Goal: Task Accomplishment & Management: Manage account settings

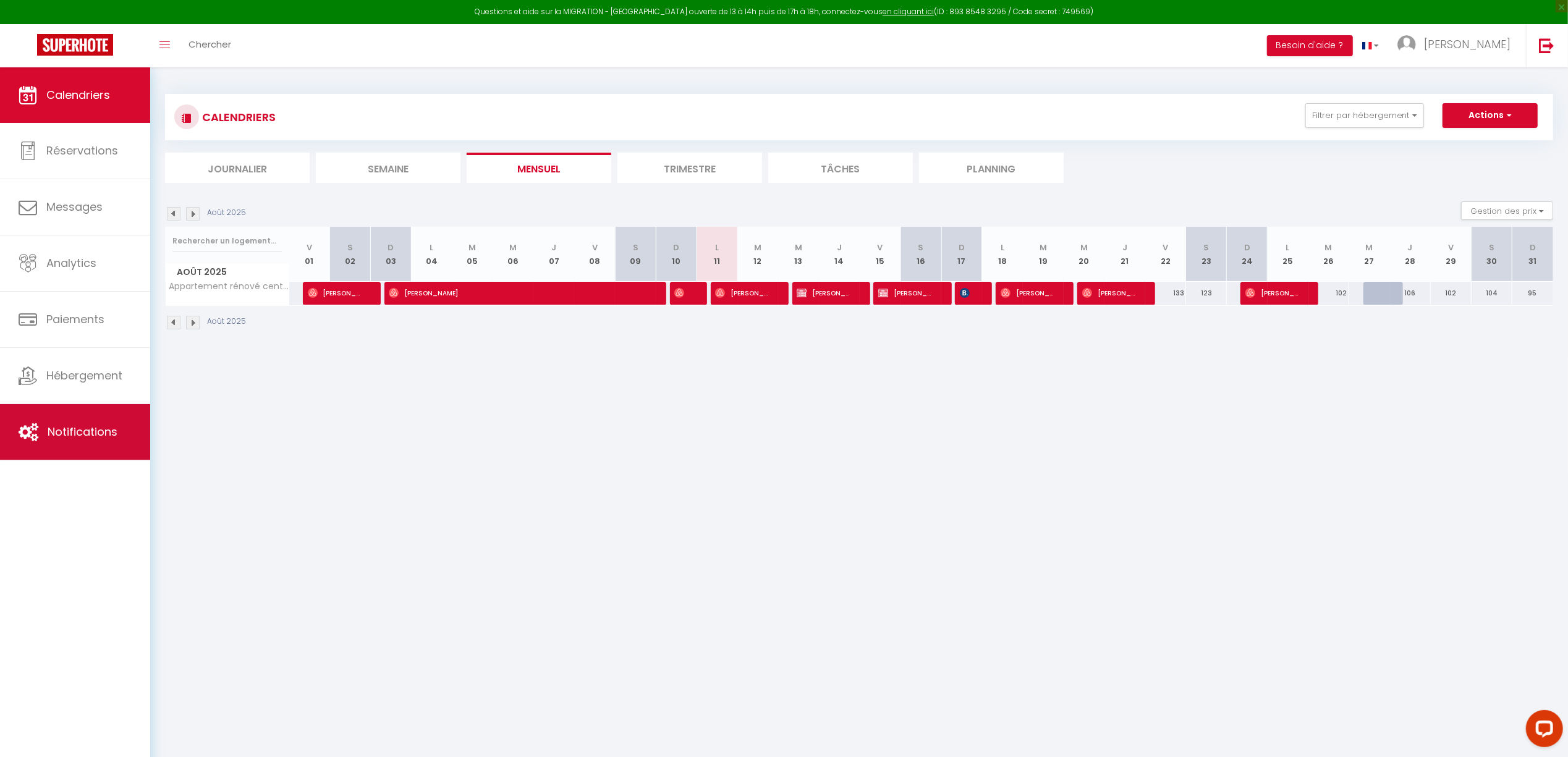
click at [89, 440] on span "Notifications" at bounding box center [82, 432] width 70 height 15
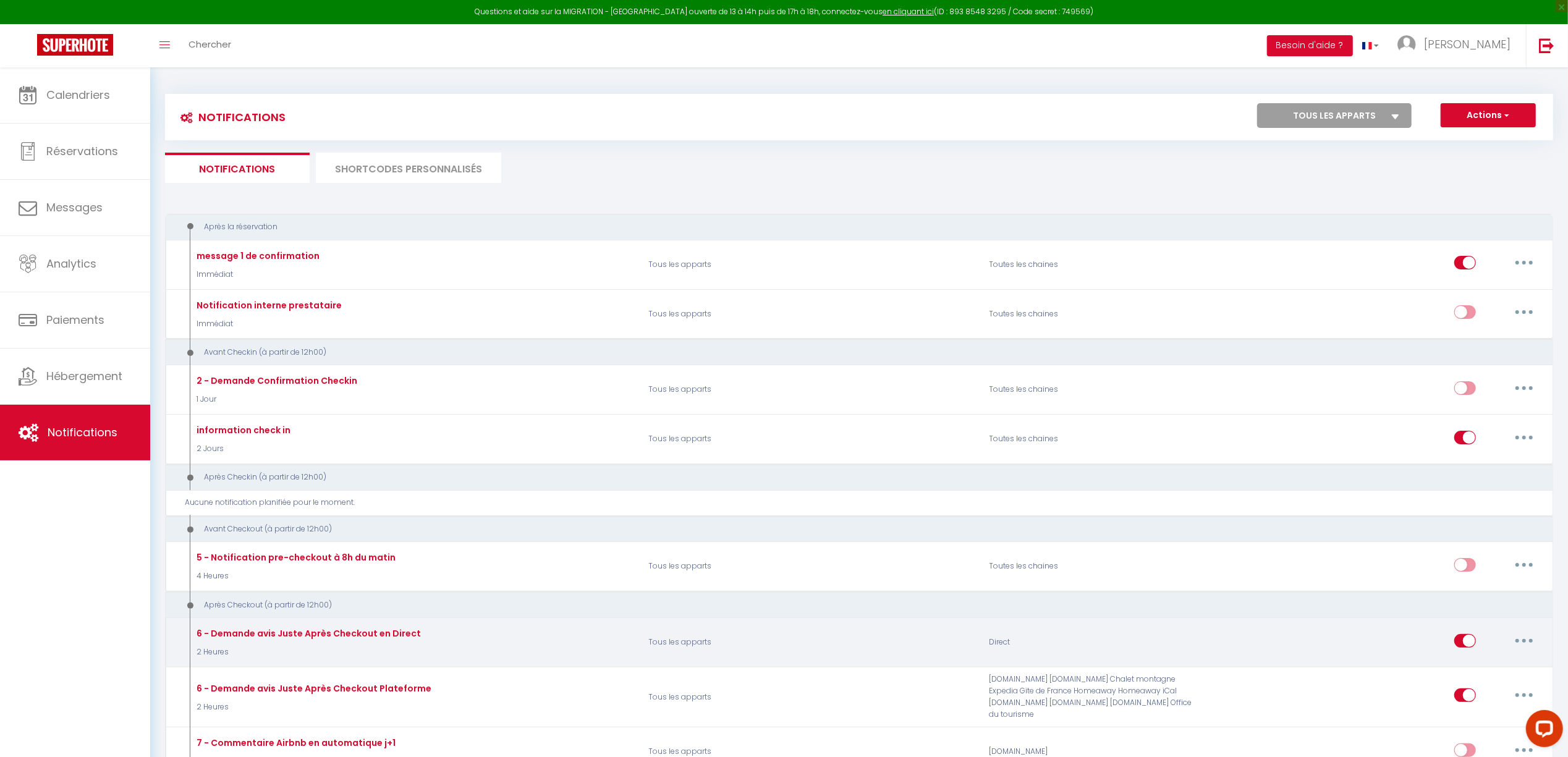
click at [1529, 643] on button "button" at bounding box center [1524, 641] width 35 height 20
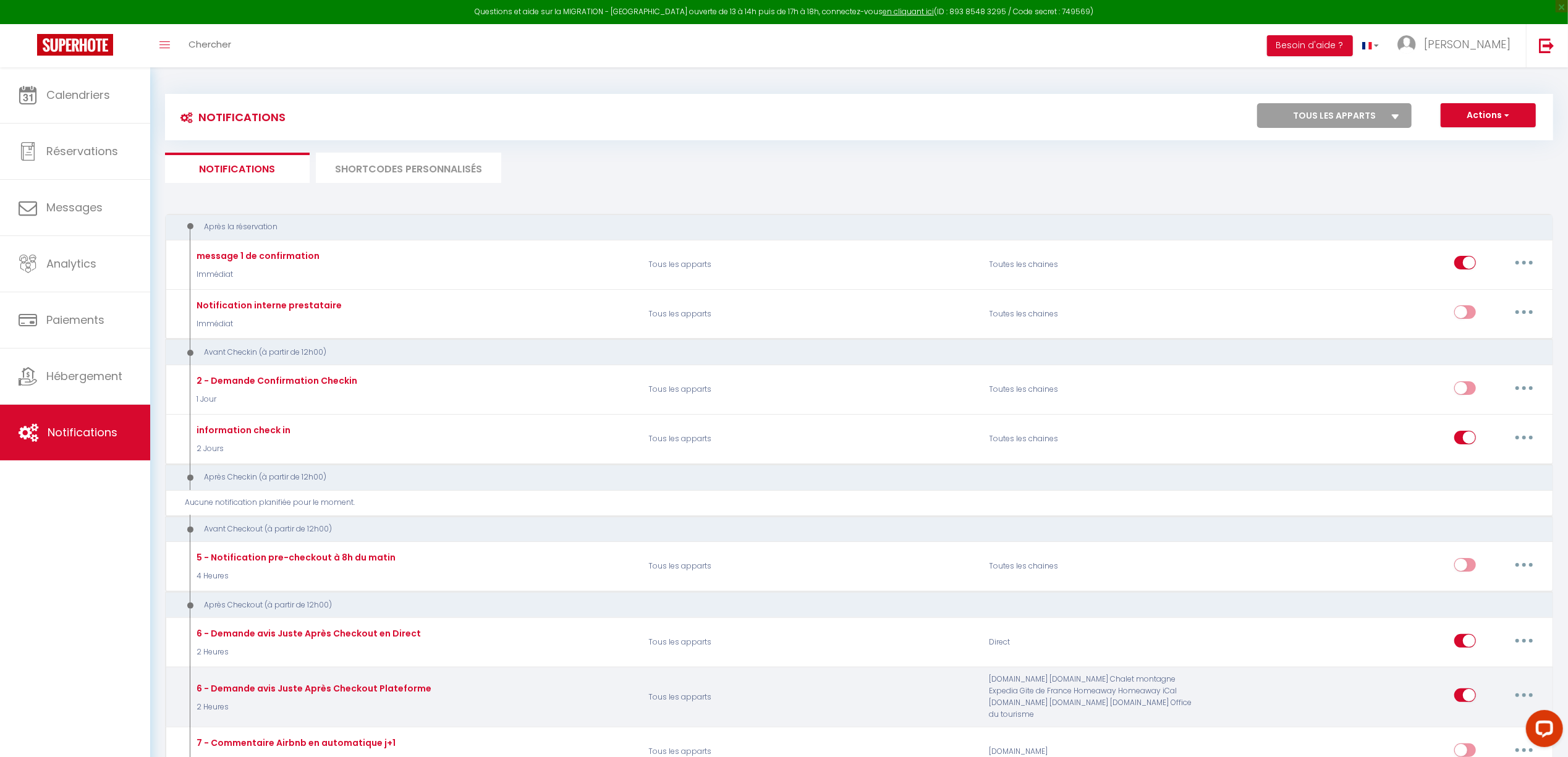
click at [1518, 692] on button "button" at bounding box center [1524, 695] width 35 height 20
click at [1465, 718] on link "Editer" at bounding box center [1492, 724] width 92 height 21
type input "6 - Demande avis Juste Après Checkout Plateforme"
select select "5"
select select "2 Heures"
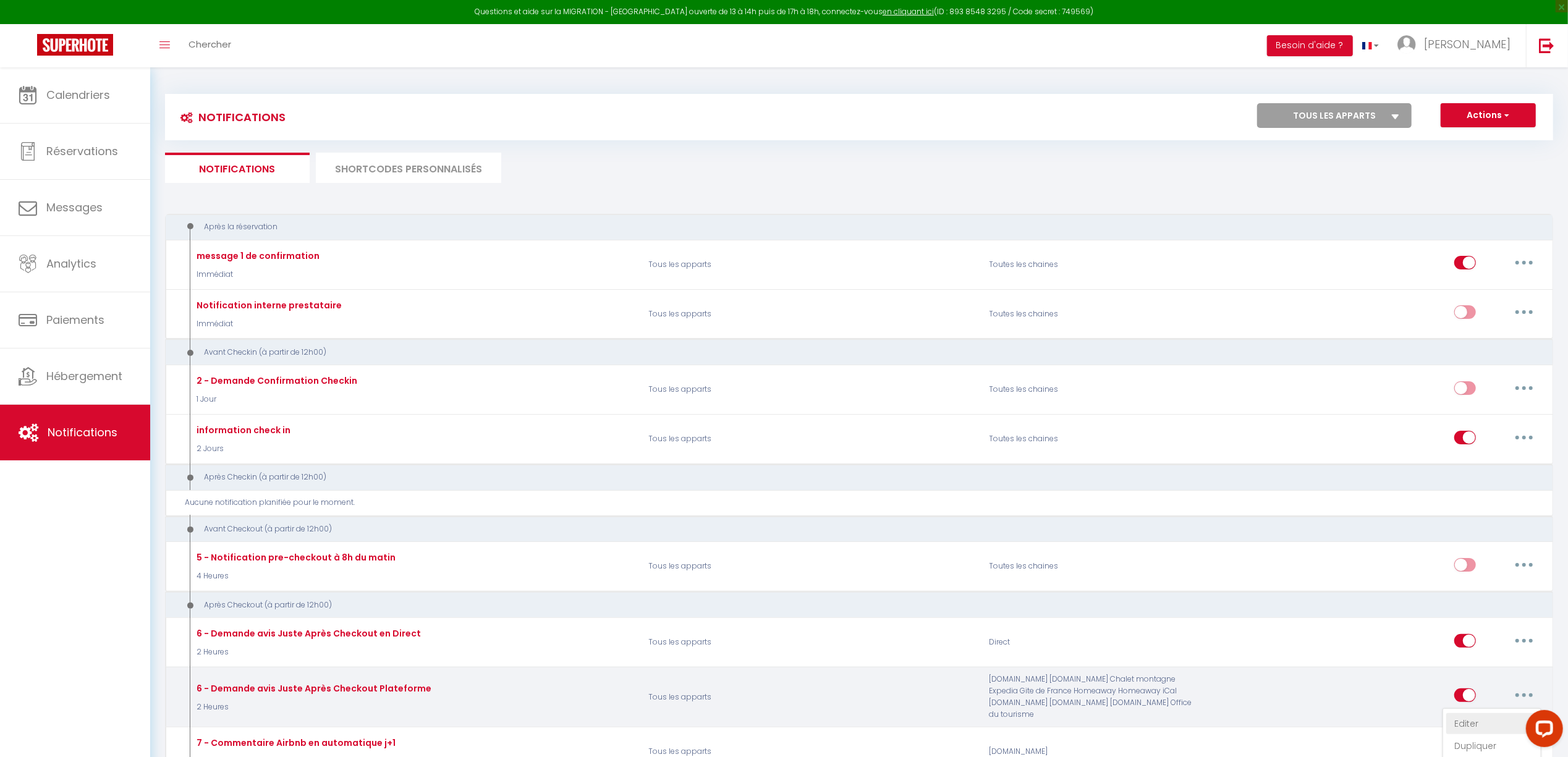
select select "if_booking_is_paid"
checkbox input "true"
checkbox input "false"
radio input "true"
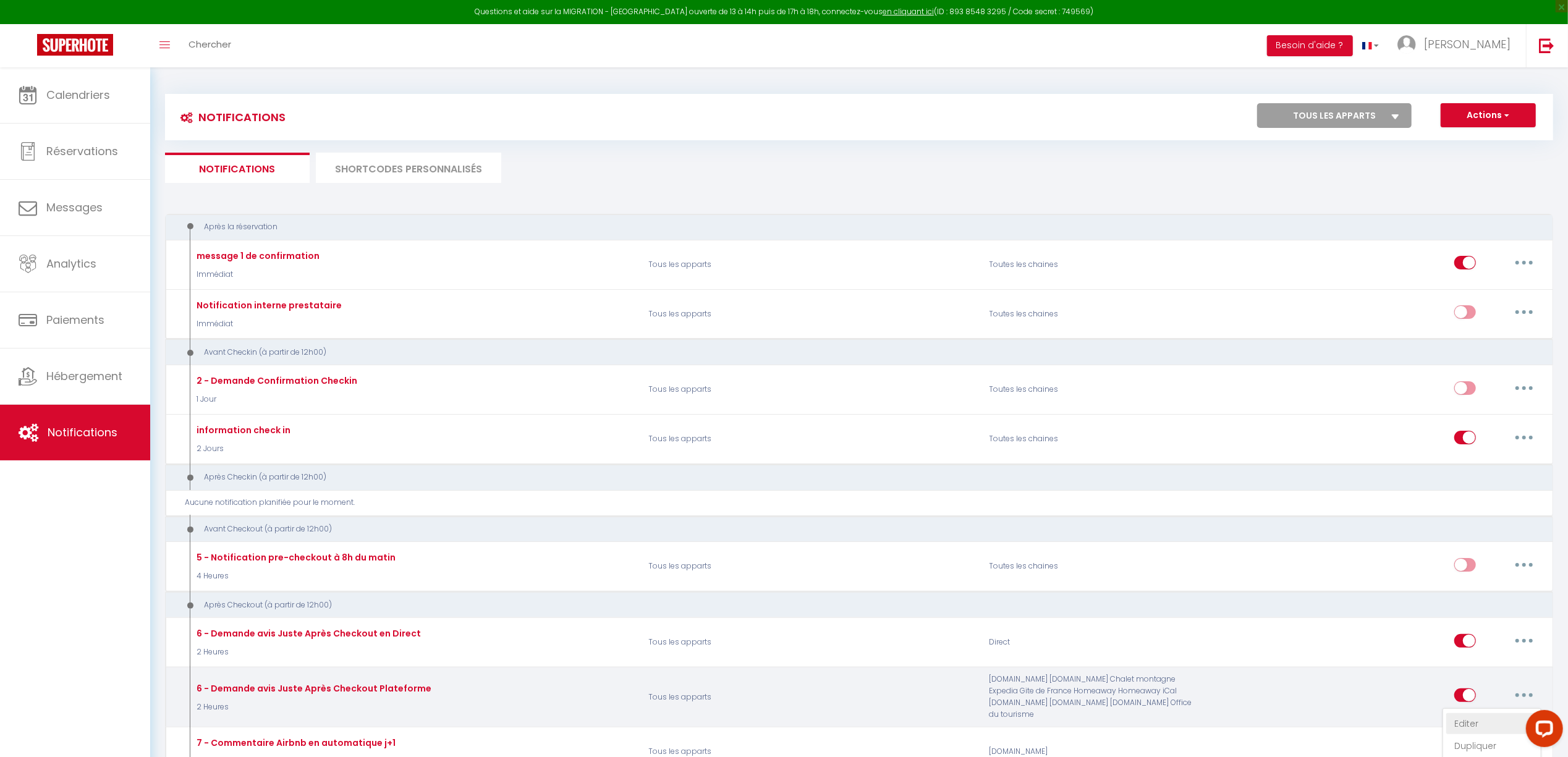
type input "[GUEST:FIRST_NAME], voici un cadeau pour vous avant de quitter [RENTAL:CITY]"
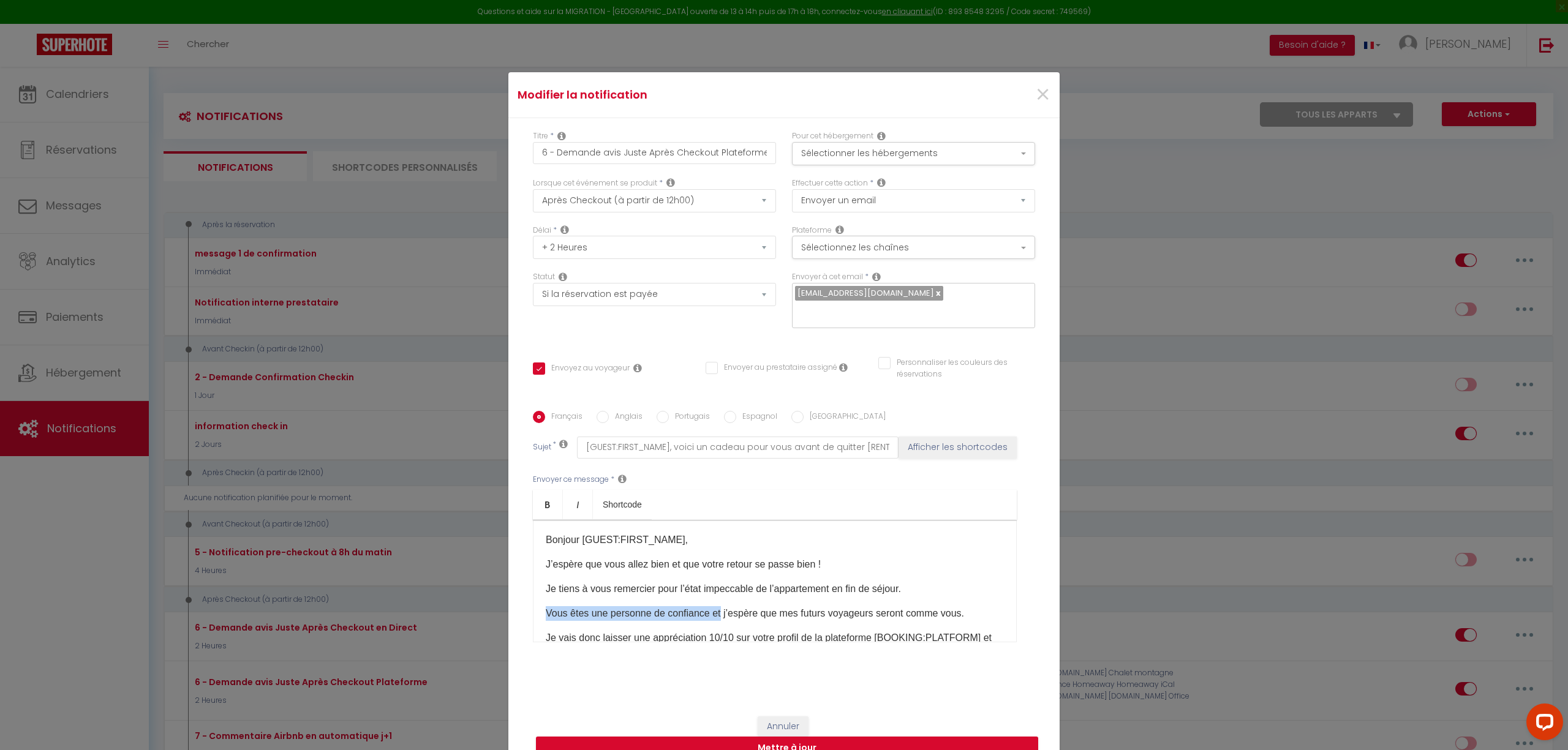
drag, startPoint x: 540, startPoint y: 613, endPoint x: 713, endPoint y: 610, distance: 173.0
click at [713, 610] on p "Vous êtes une personne de confiance et j’espère que mes futurs voyageurs seront…" at bounding box center [775, 614] width 458 height 14
click at [706, 615] on p "Vous êtes une personne de confiance et j’espère que mes futurs voyageurs seront…" at bounding box center [775, 614] width 458 height 14
click at [708, 612] on p "Vous êtes une personne de confiance et j’espère que mes futurs voyageurs seront…" at bounding box center [775, 614] width 458 height 14
drag, startPoint x: 713, startPoint y: 613, endPoint x: 537, endPoint y: 610, distance: 176.0
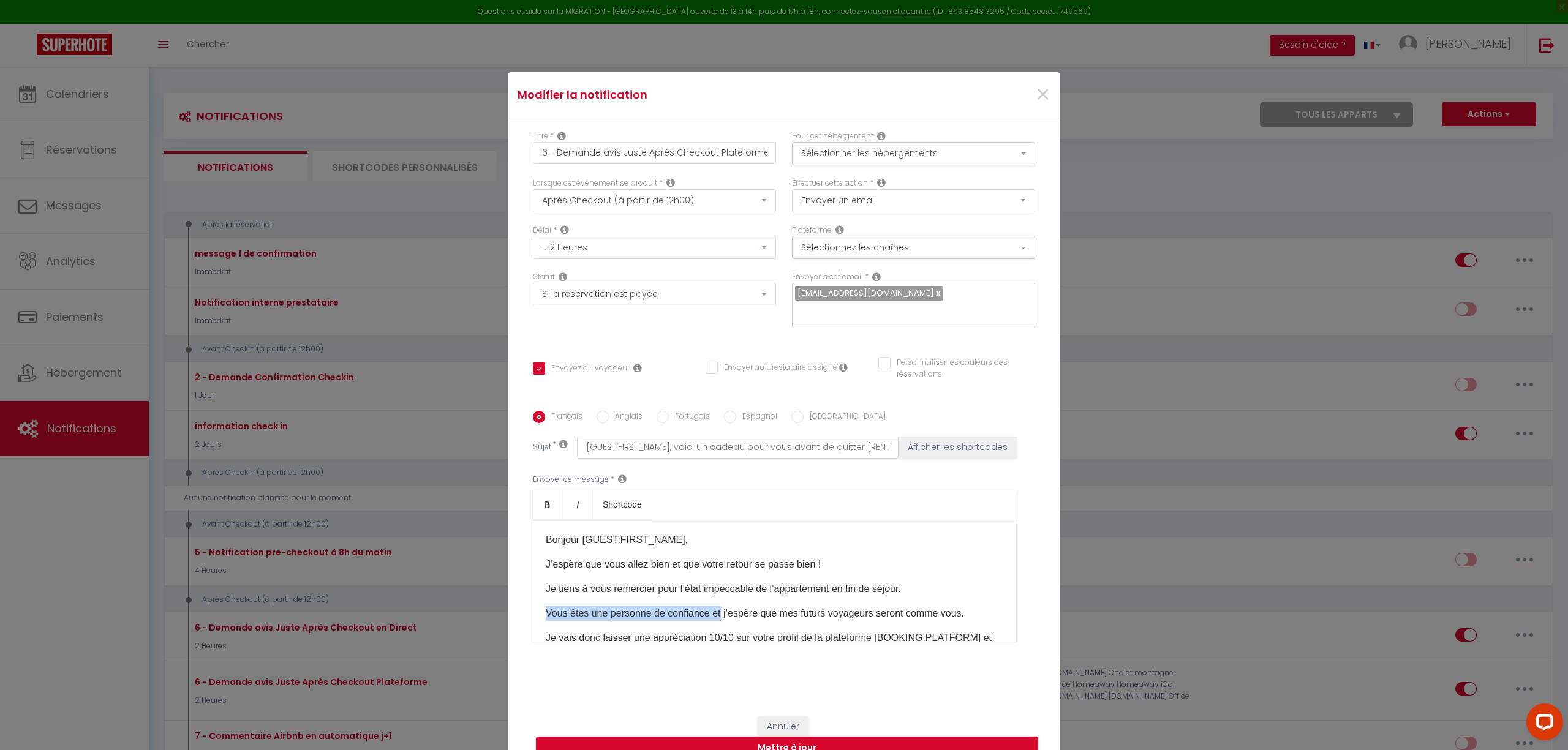
click at [537, 611] on div "Bonjour [GUEST:FIRST_NAME], J’espère que vous allez bien et que votre retour se…" at bounding box center [775, 581] width 484 height 123
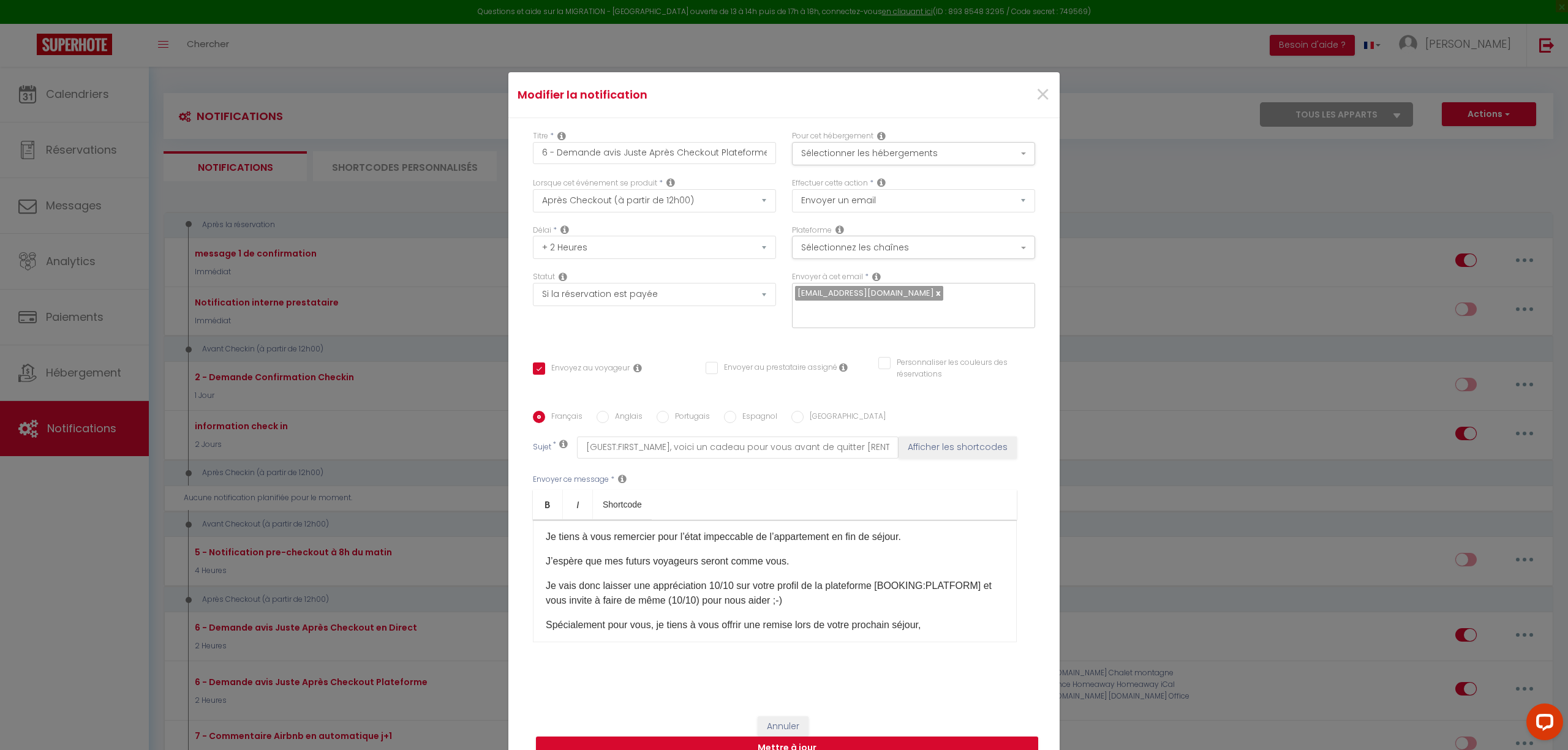
scroll to position [81, 0]
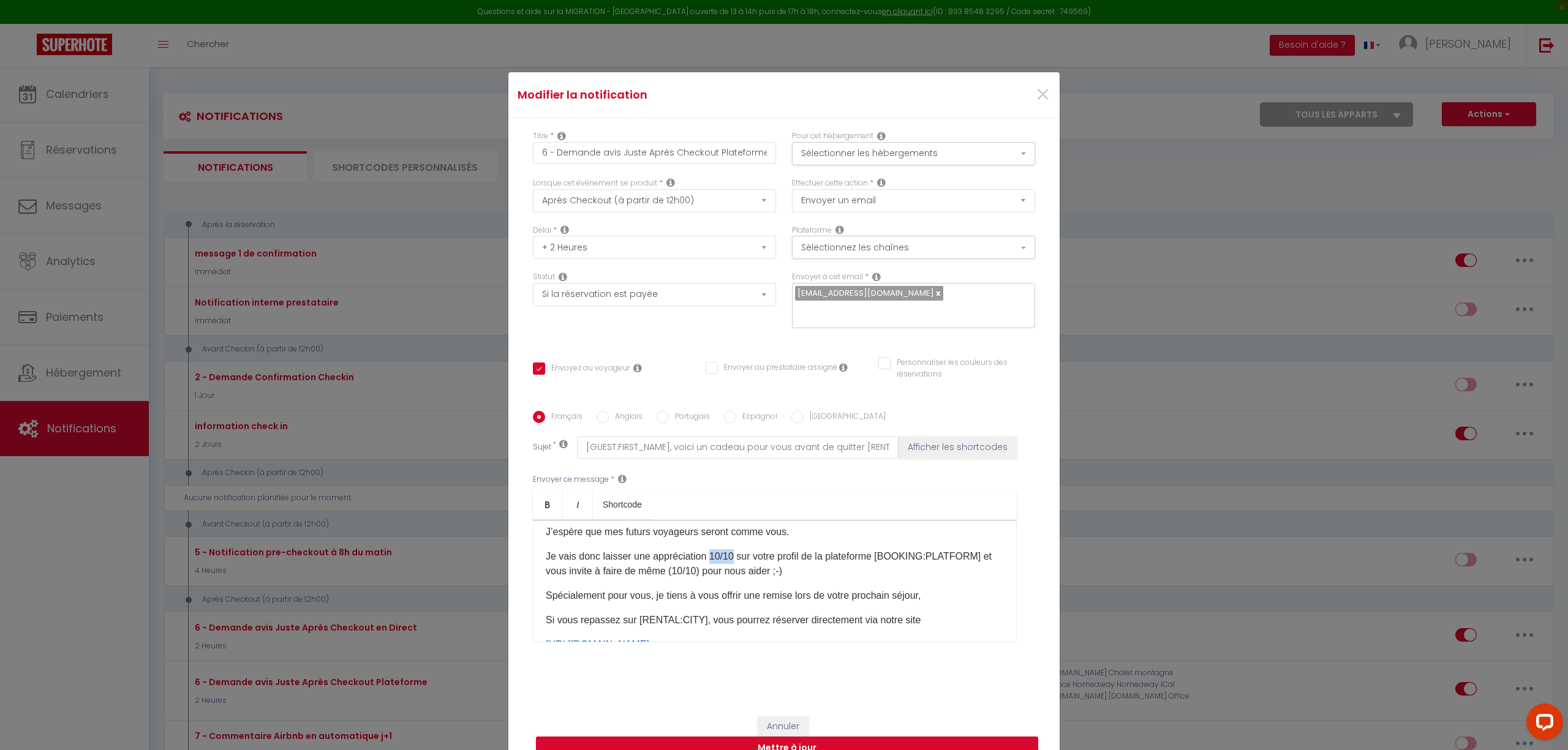
drag, startPoint x: 705, startPoint y: 555, endPoint x: 729, endPoint y: 562, distance: 25.0
click at [729, 562] on p "Je vais donc laisser une appréciation 10/10 sur votre profil de la plateforme […" at bounding box center [775, 564] width 458 height 30
drag, startPoint x: 669, startPoint y: 573, endPoint x: 695, endPoint y: 577, distance: 26.3
click at [695, 577] on p "Je vais donc laisser une appréciation 5/5 sur votre profil de la plateforme [BO…" at bounding box center [775, 564] width 458 height 30
click at [546, 570] on p "Je vais donc laisser une appréciation 5/5 sur votre profil de la plateforme [BO…" at bounding box center [775, 564] width 458 height 30
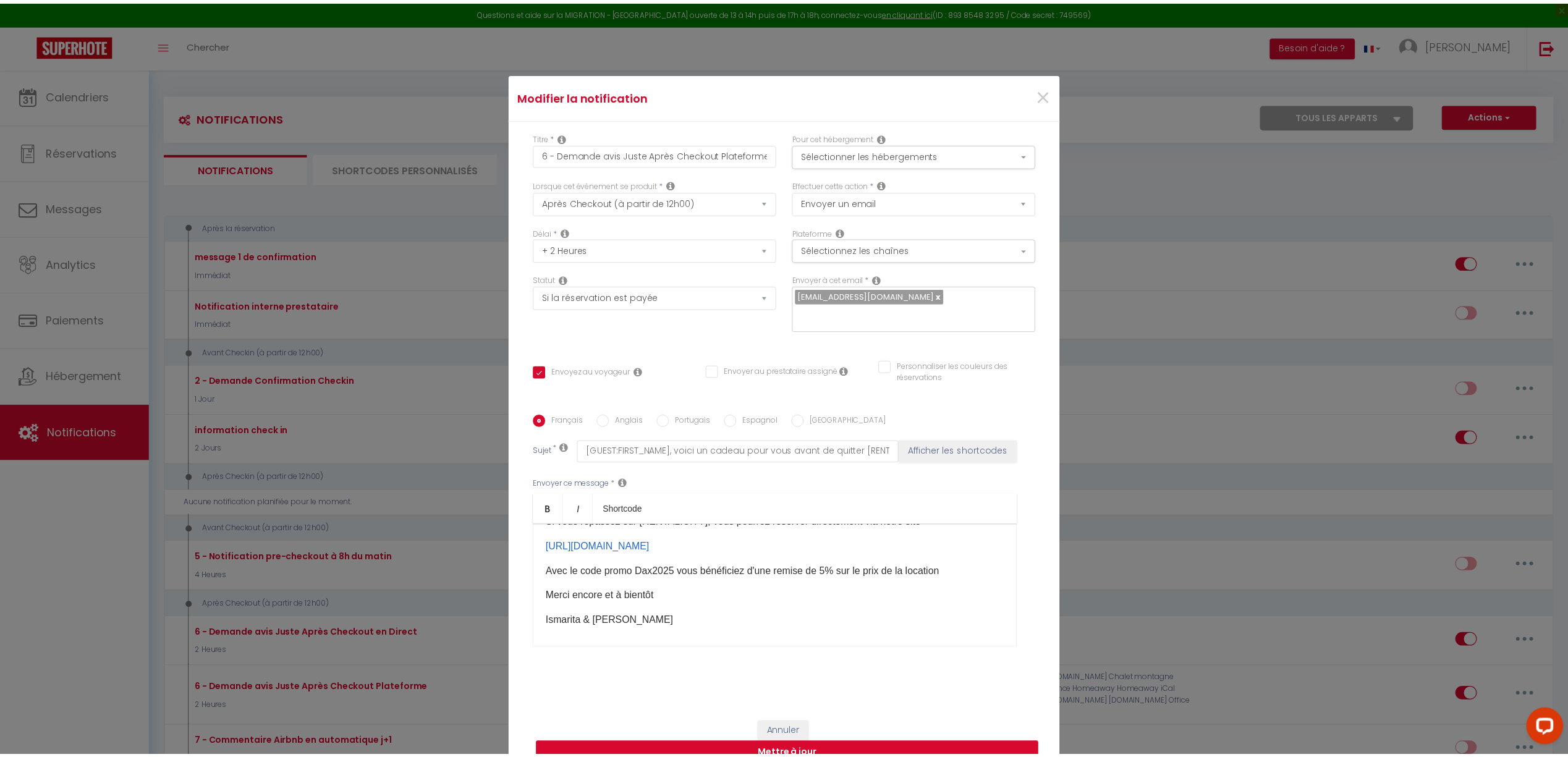
scroll to position [191, 0]
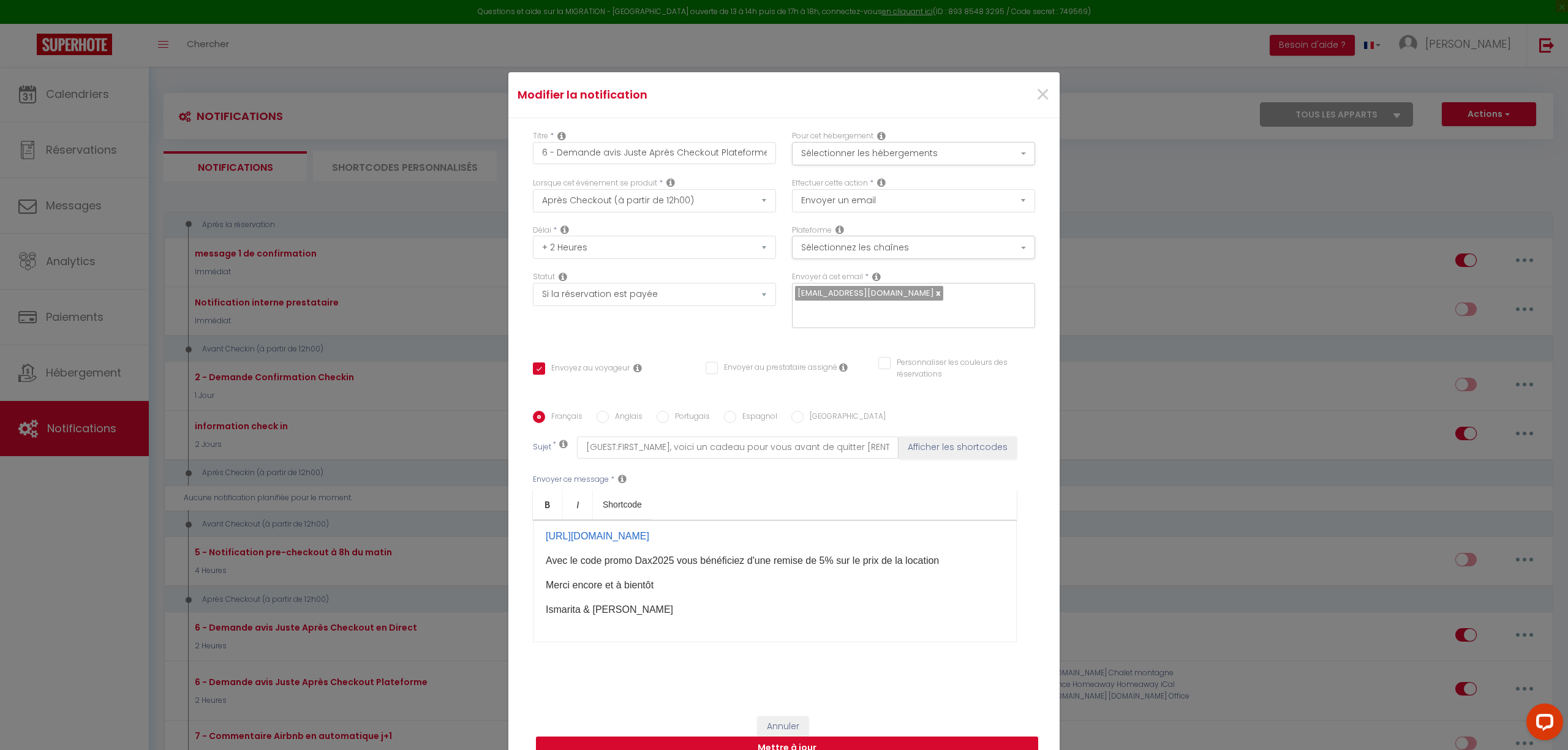
click at [803, 745] on button "Mettre à jour" at bounding box center [787, 749] width 502 height 23
checkbox input "true"
checkbox input "false"
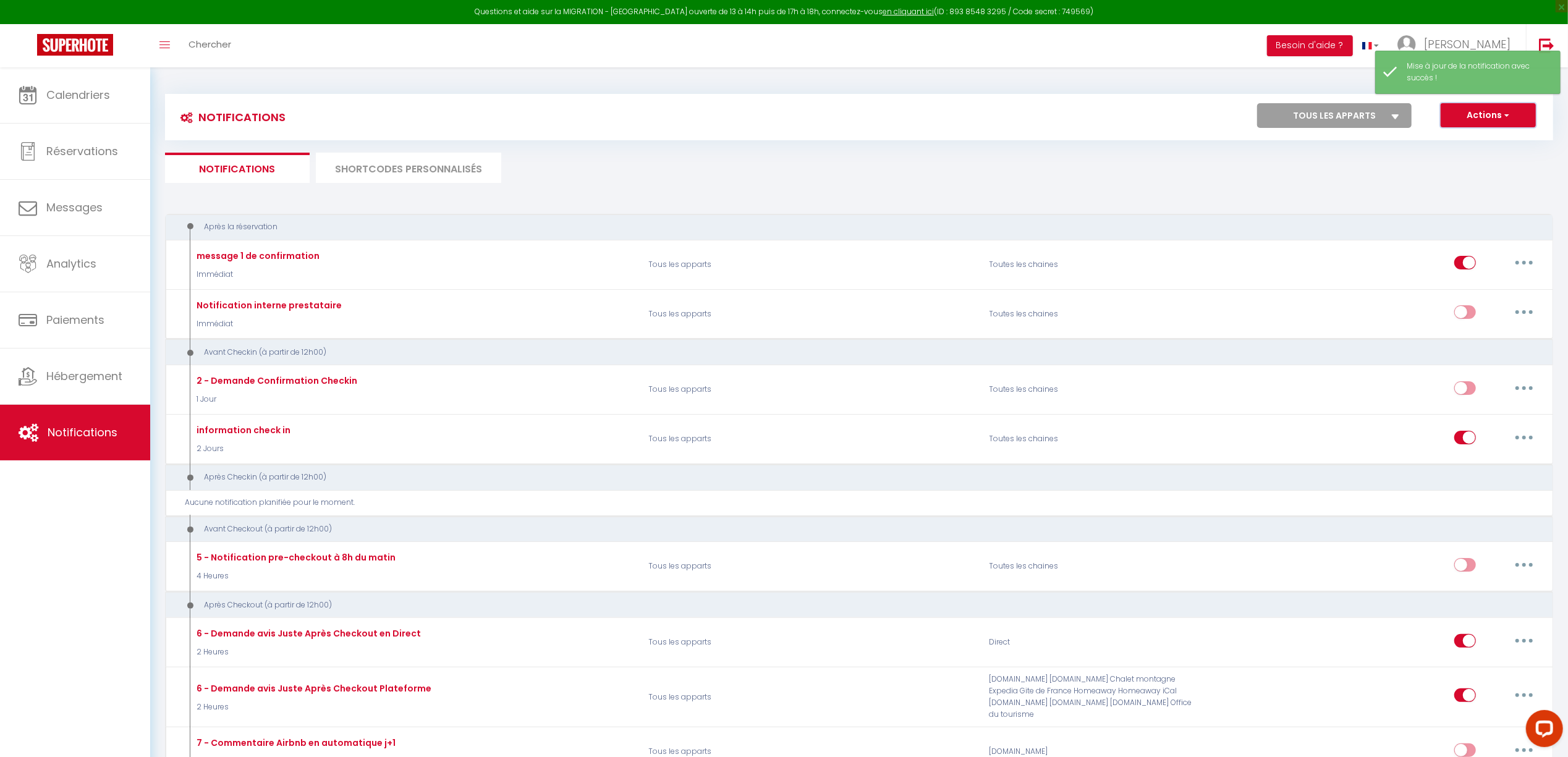
click at [1484, 116] on button "Actions" at bounding box center [1488, 116] width 95 height 25
click at [1168, 174] on ul "Notifications SHORTCODES PERSONNALISÉS" at bounding box center [859, 168] width 1388 height 31
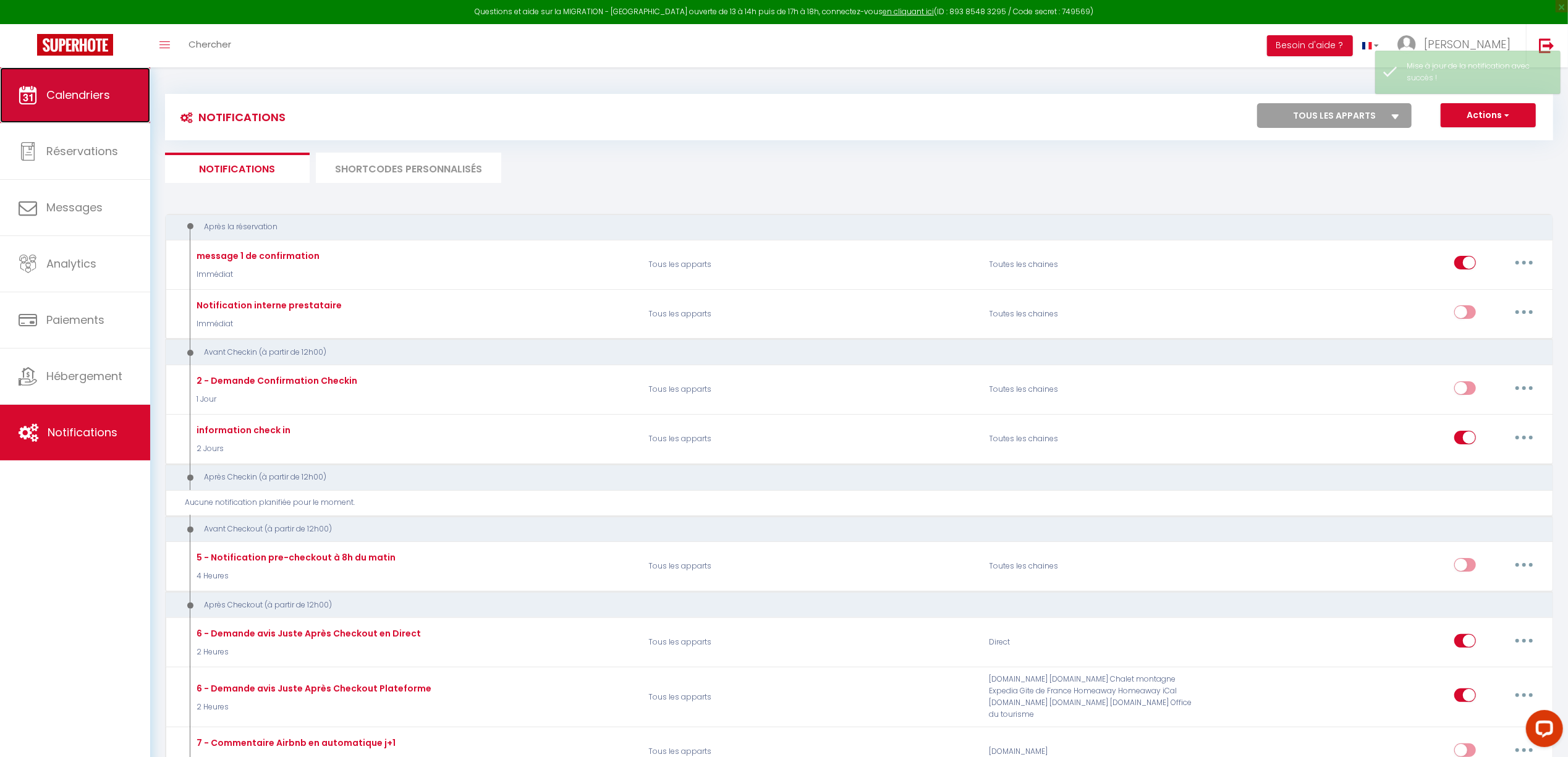
click at [74, 89] on span "Calendriers" at bounding box center [78, 95] width 63 height 15
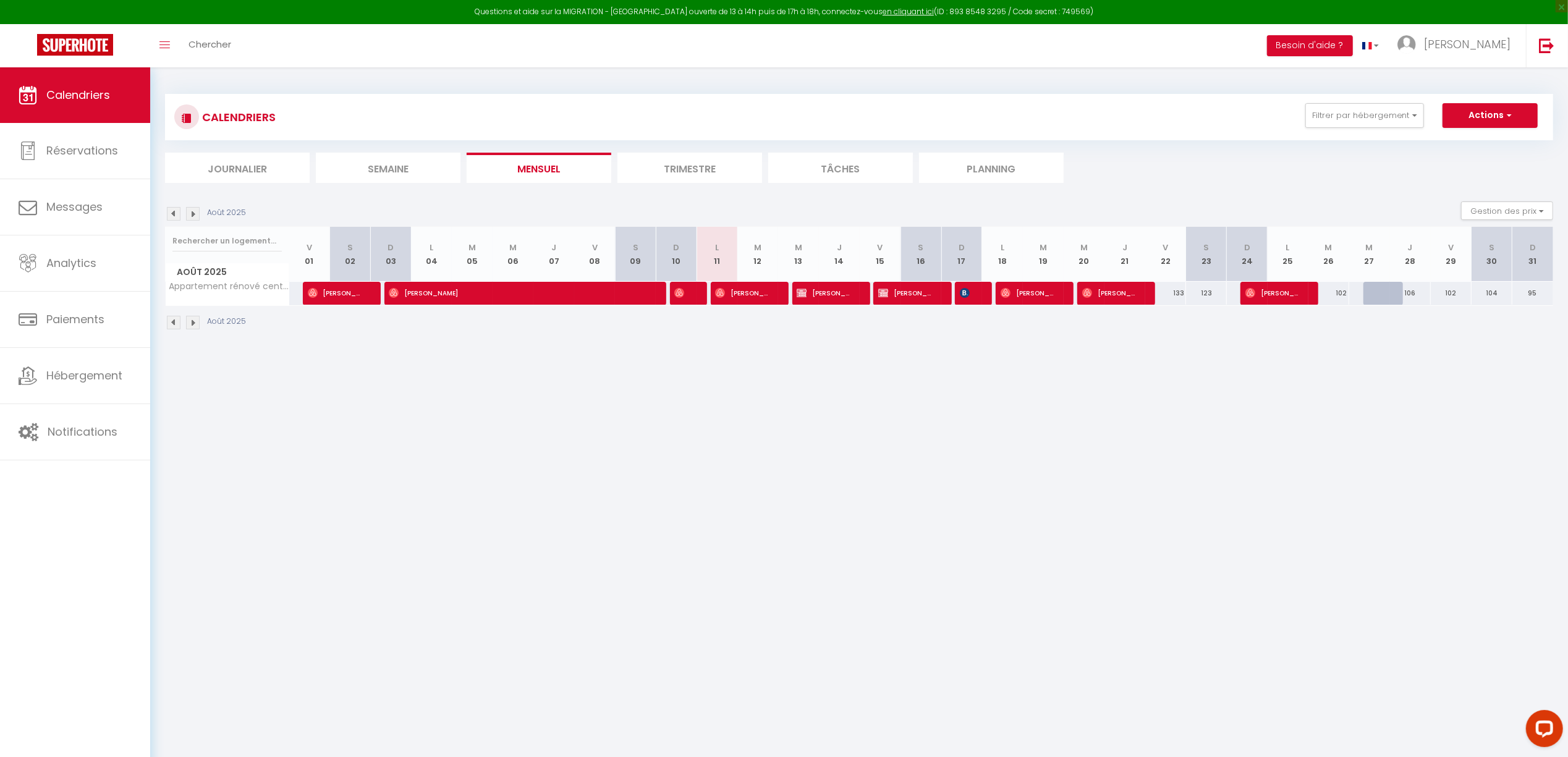
click at [687, 169] on li "Trimestre" at bounding box center [689, 168] width 145 height 31
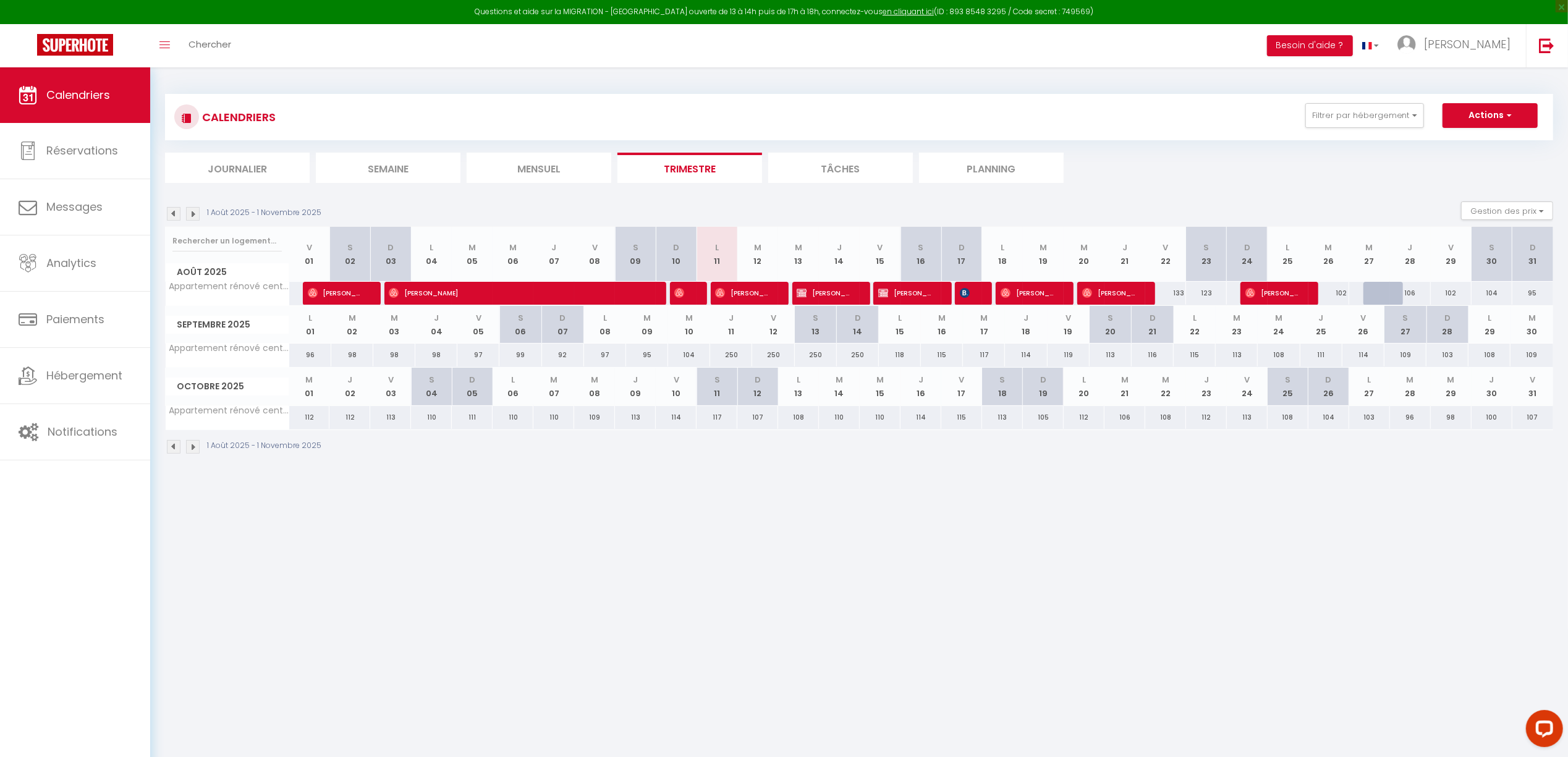
click at [428, 174] on li "Semaine" at bounding box center [388, 168] width 145 height 31
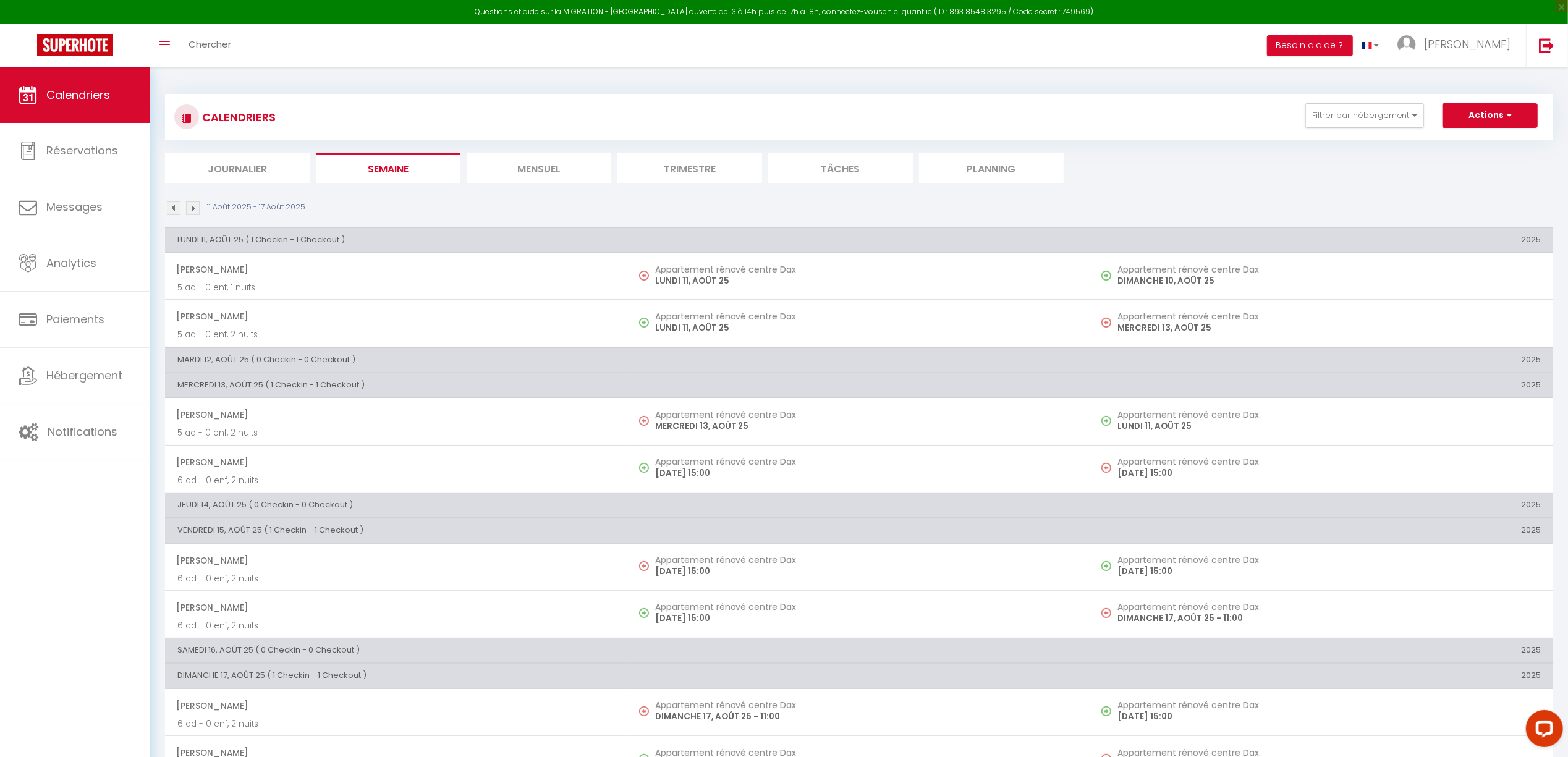
click at [227, 163] on li "Journalier" at bounding box center [237, 168] width 145 height 31
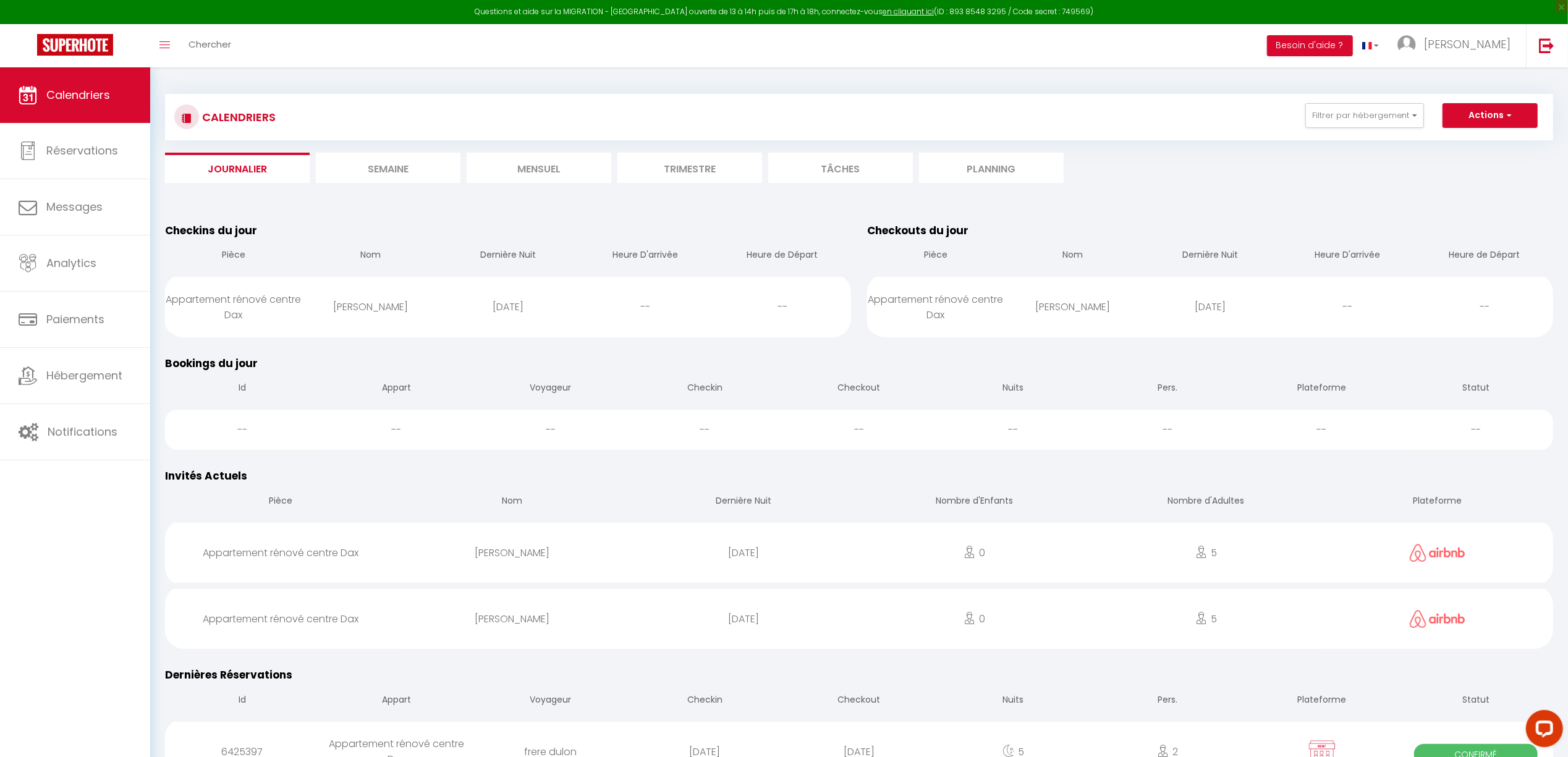
click at [371, 170] on li "Semaine" at bounding box center [388, 168] width 145 height 31
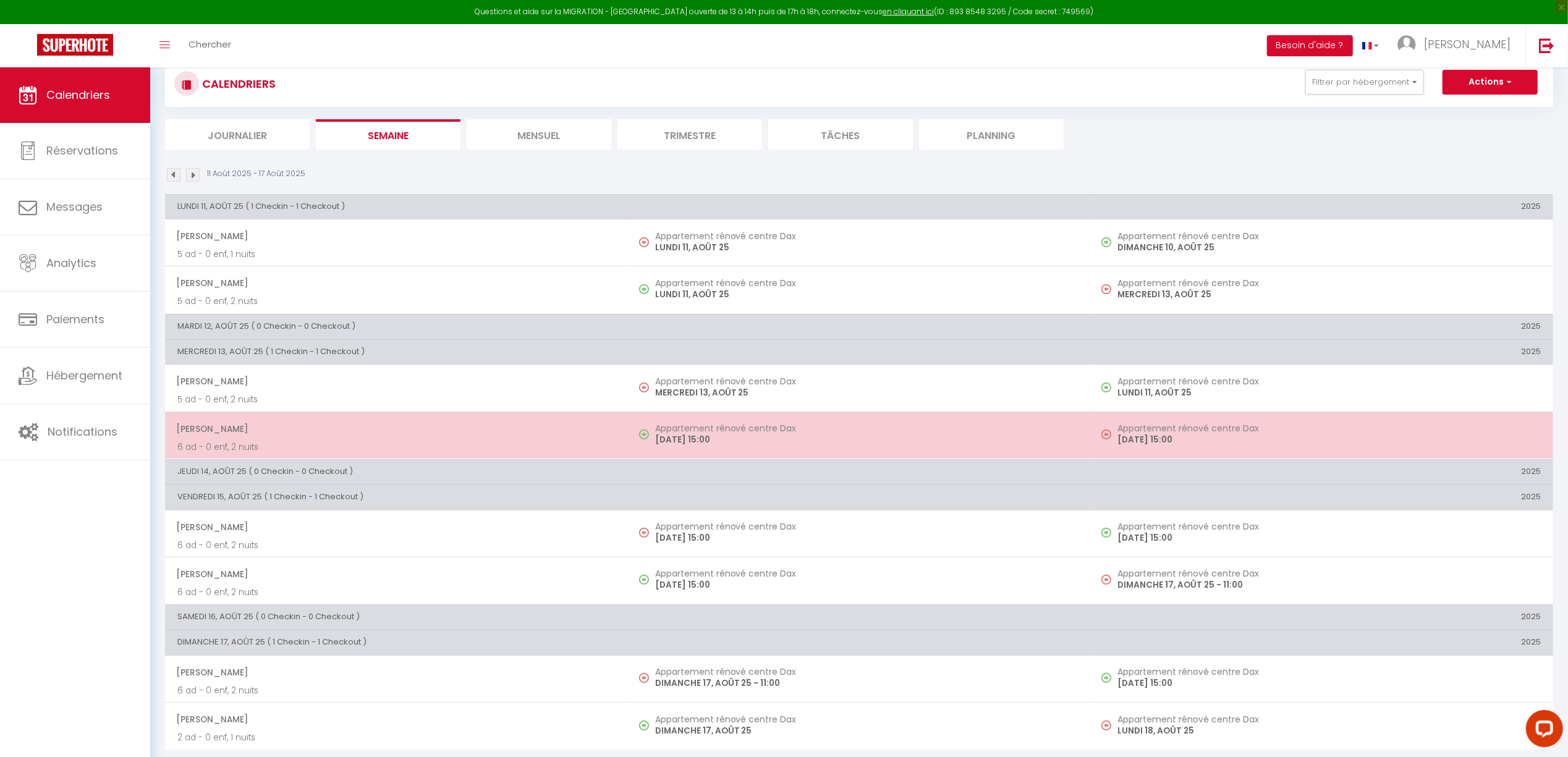
scroll to position [68, 0]
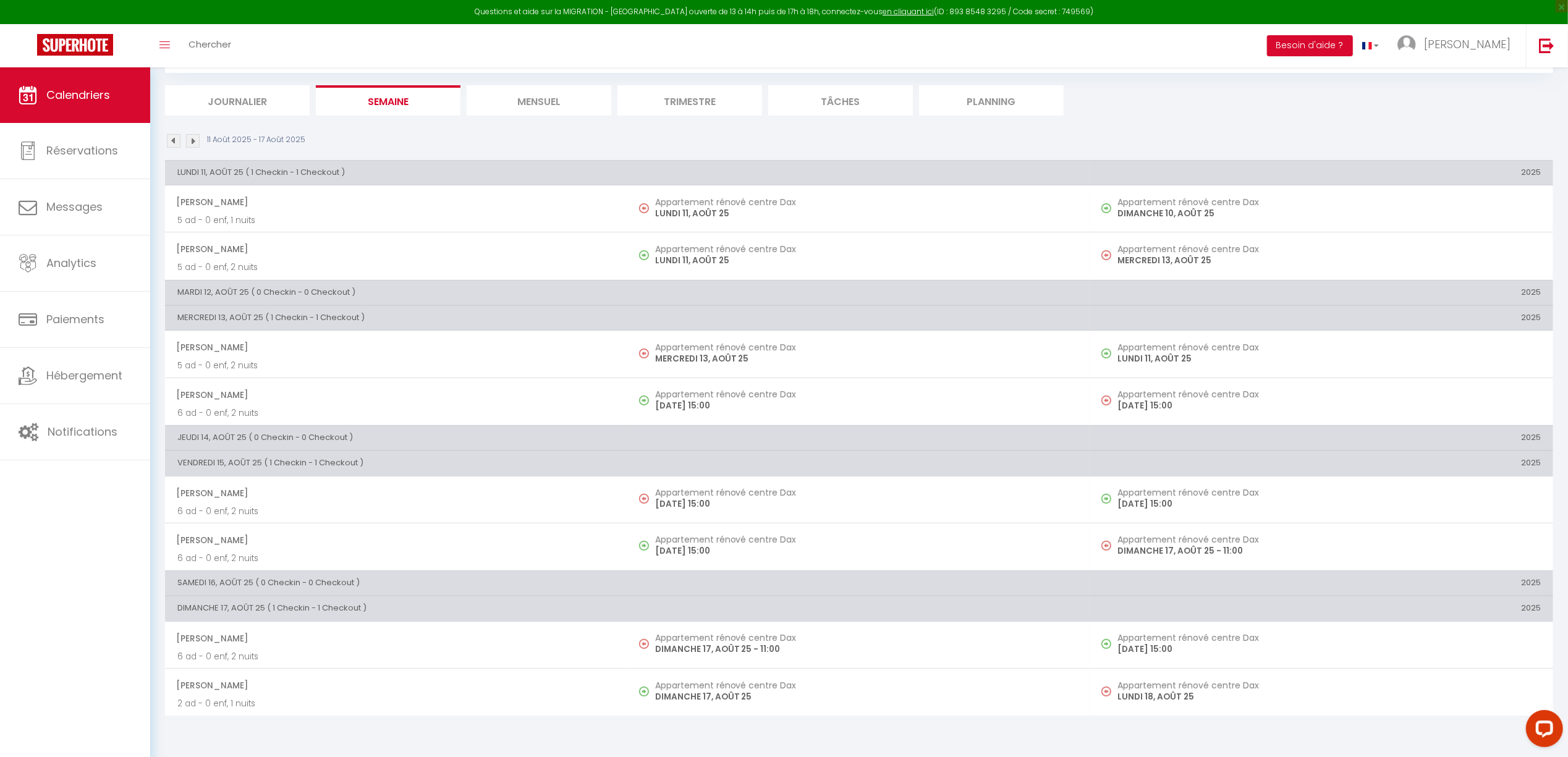
click at [565, 105] on li "Mensuel" at bounding box center [539, 100] width 145 height 31
